Goal: Information Seeking & Learning: Understand process/instructions

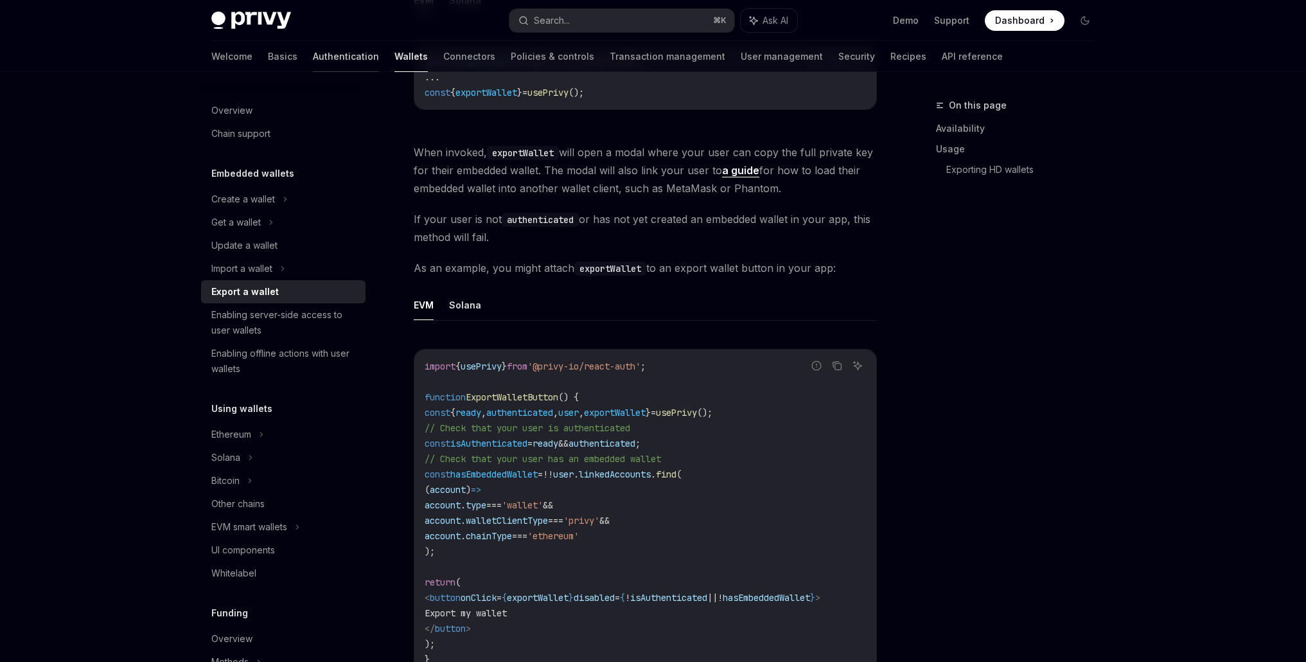
click at [313, 51] on link "Authentication" at bounding box center [346, 56] width 66 height 31
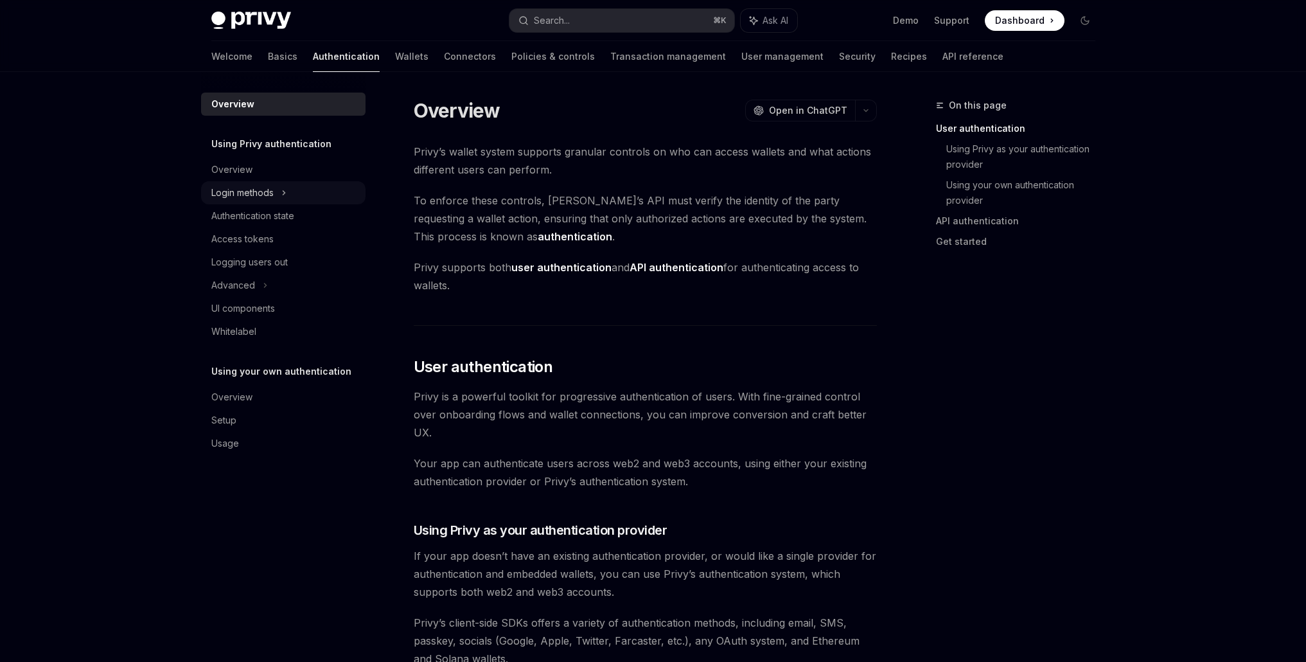
drag, startPoint x: 260, startPoint y: 190, endPoint x: 265, endPoint y: 203, distance: 13.8
click at [260, 190] on div "Login methods" at bounding box center [242, 192] width 62 height 15
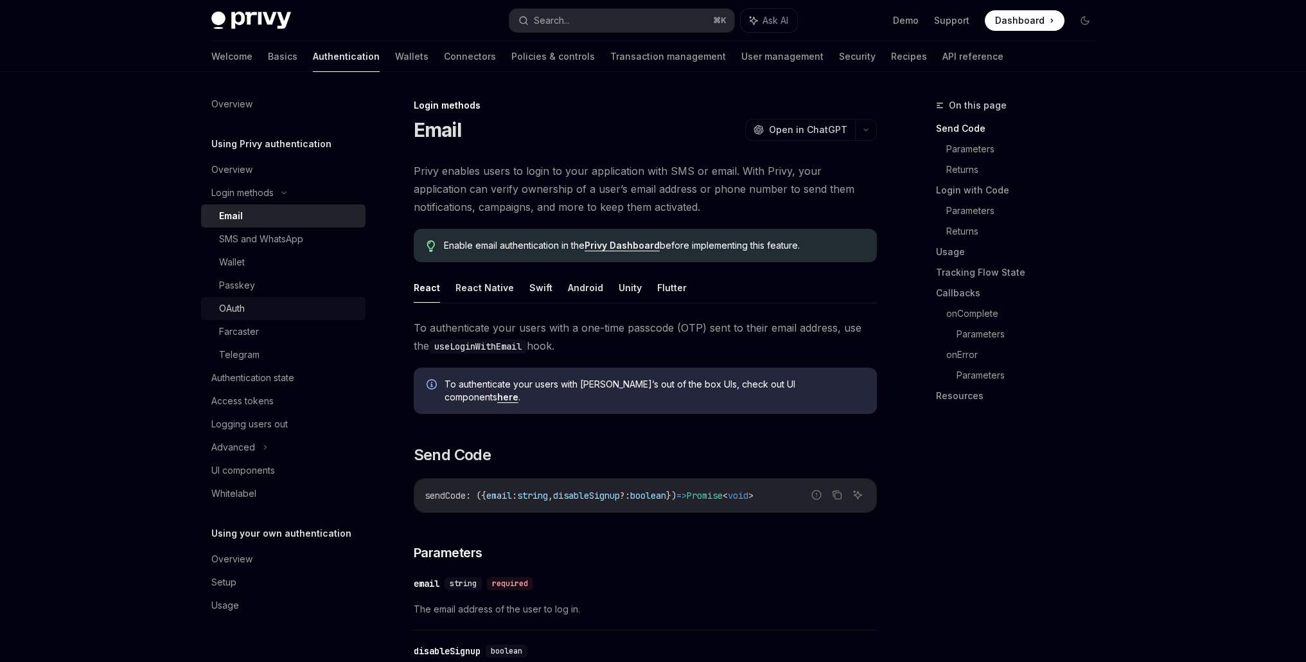
click at [242, 308] on div "OAuth" at bounding box center [232, 308] width 26 height 15
type textarea "*"
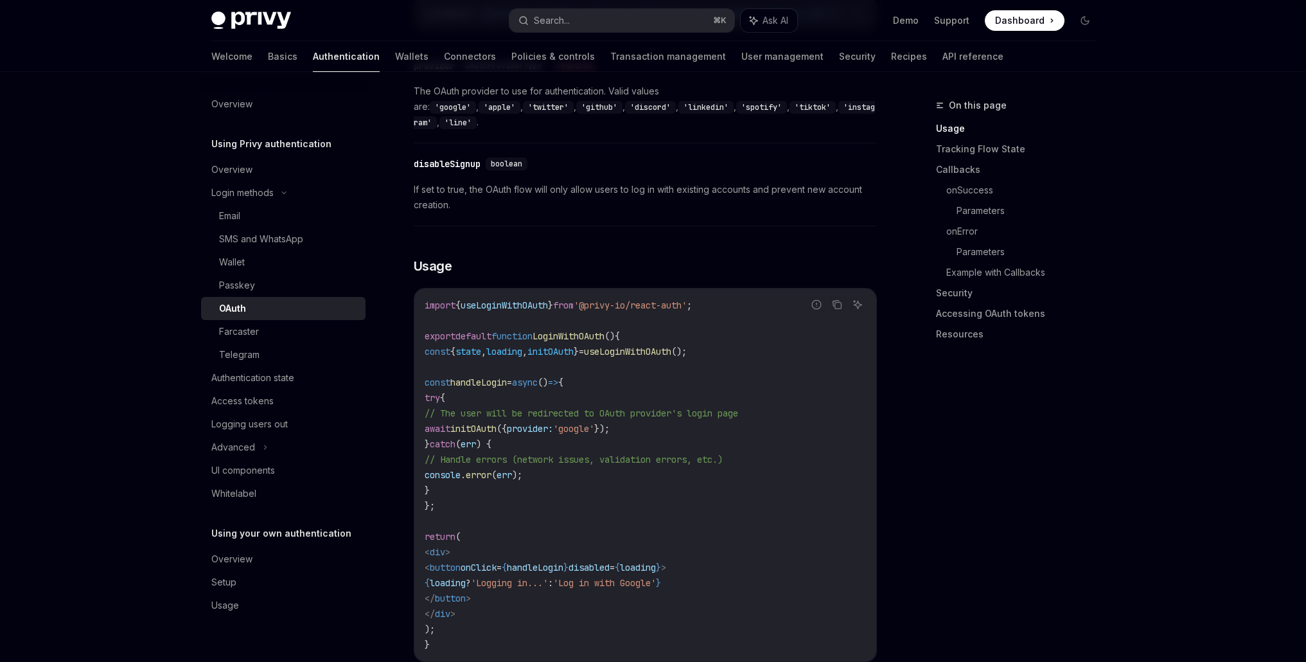
scroll to position [613, 0]
click at [486, 346] on span "," at bounding box center [483, 352] width 5 height 12
copy code "const { state , loading , initOAuth } = useLoginWithOAuth ();"
